Goal: Transaction & Acquisition: Obtain resource

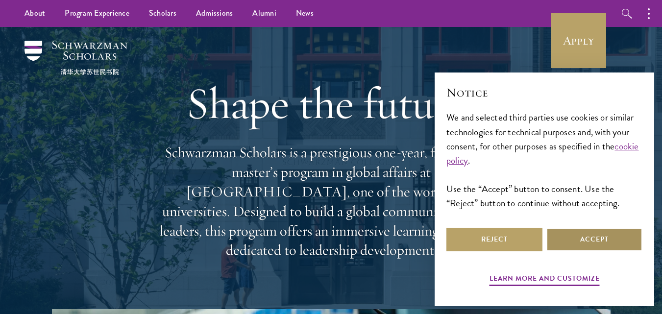
click at [578, 232] on button "Accept" at bounding box center [594, 240] width 96 height 24
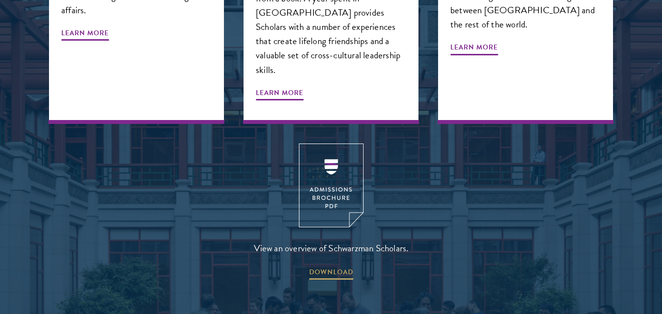
scroll to position [1305, 0]
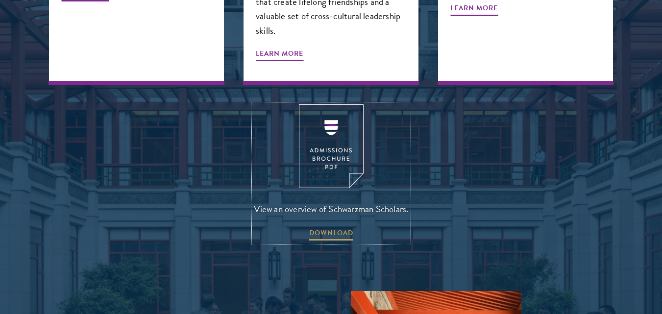
click at [342, 145] on img at bounding box center [331, 146] width 65 height 84
click at [473, 173] on div "View an overview of Schwarzman Scholars. DOWNLOAD" at bounding box center [331, 173] width 564 height 138
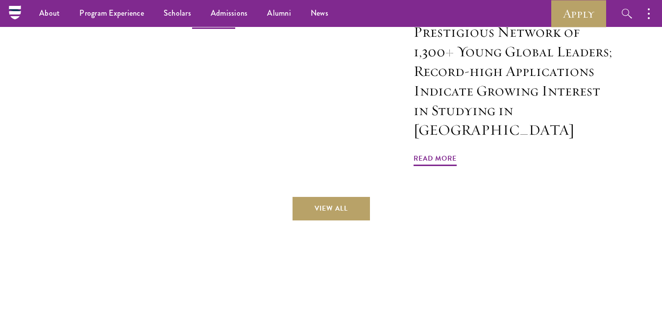
scroll to position [2327, 0]
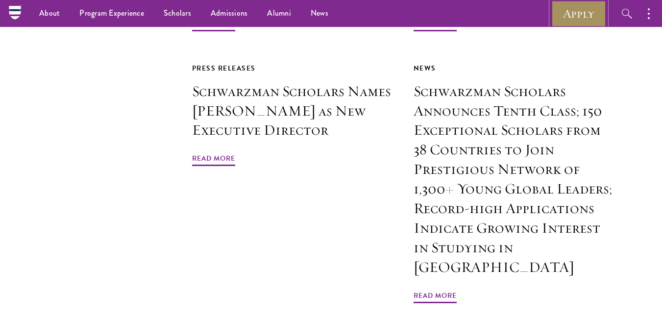
click at [583, 10] on link "Apply" at bounding box center [578, 13] width 55 height 27
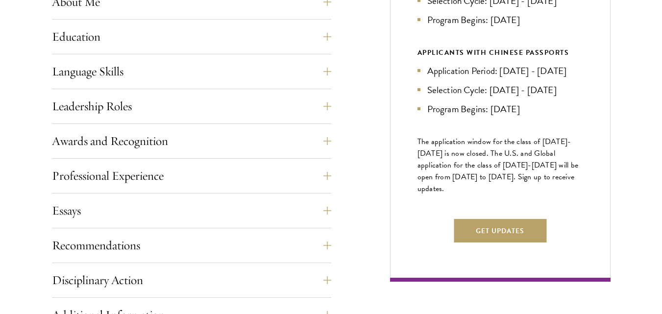
scroll to position [508, 0]
